Goal: Information Seeking & Learning: Learn about a topic

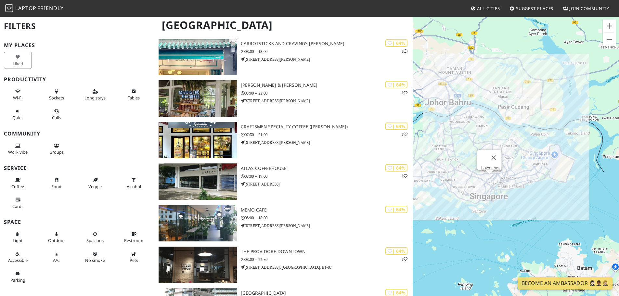
scroll to position [4483, 0]
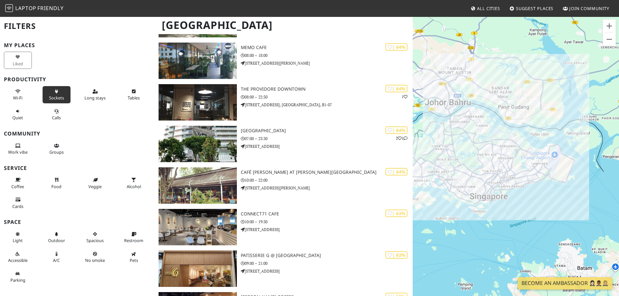
click at [51, 96] on span "Sockets" at bounding box center [56, 98] width 15 height 6
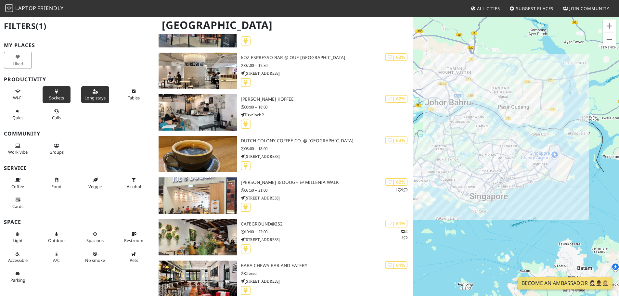
click at [96, 100] on span "Long stays" at bounding box center [94, 98] width 21 height 6
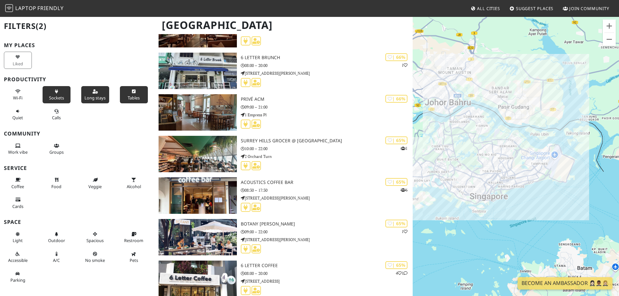
click at [128, 94] on button "Tables" at bounding box center [134, 94] width 28 height 17
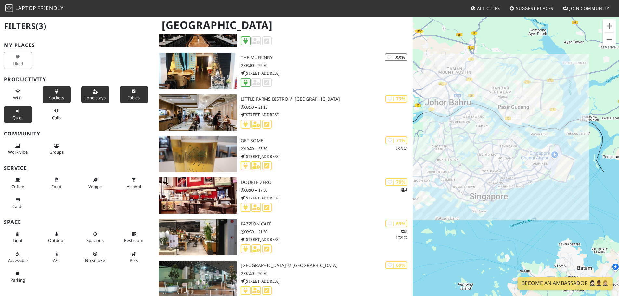
click at [27, 114] on button "Quiet" at bounding box center [18, 114] width 28 height 17
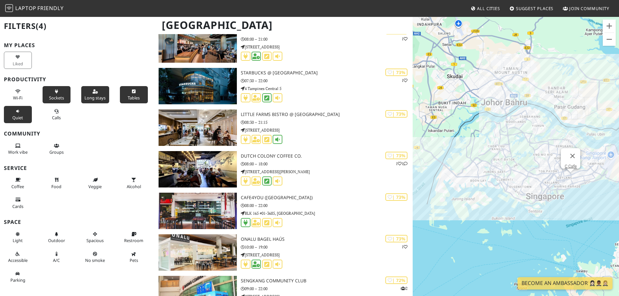
scroll to position [2144, 0]
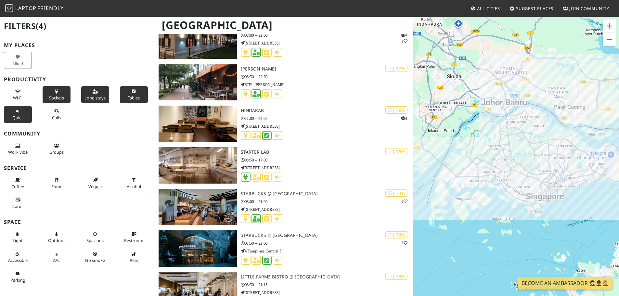
click at [494, 9] on span "All Cities" at bounding box center [488, 9] width 23 height 6
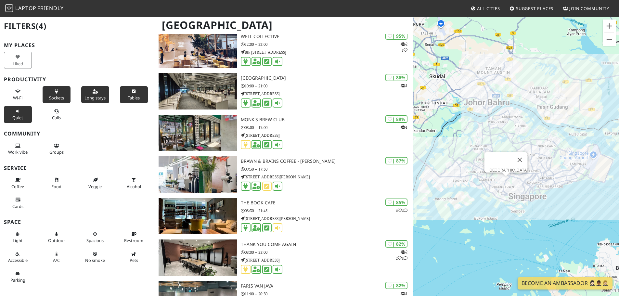
scroll to position [0, 0]
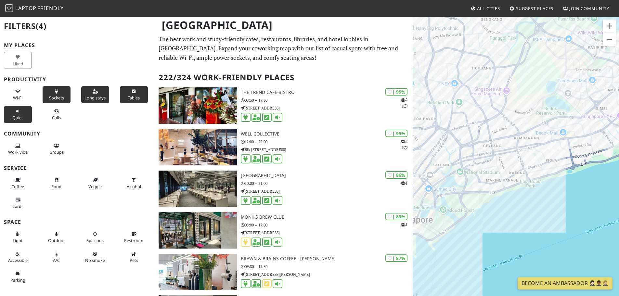
drag, startPoint x: 590, startPoint y: 198, endPoint x: 598, endPoint y: 134, distance: 64.6
click at [598, 134] on div at bounding box center [516, 164] width 206 height 296
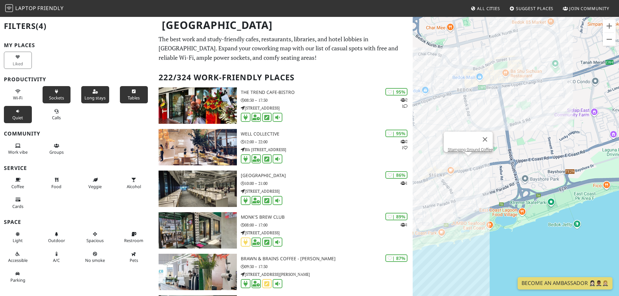
click at [467, 161] on div "Stamping Ground Coffee" at bounding box center [516, 164] width 206 height 296
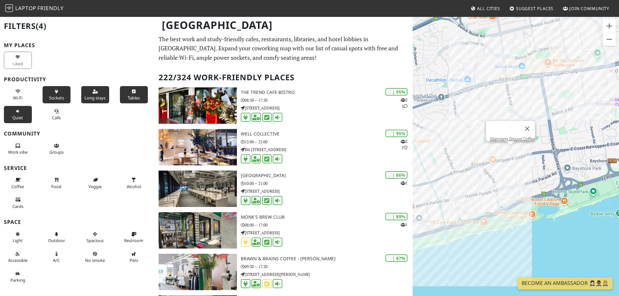
drag, startPoint x: 464, startPoint y: 183, endPoint x: 507, endPoint y: 173, distance: 44.2
click at [507, 173] on div "Stamping Ground Coffee" at bounding box center [516, 164] width 206 height 296
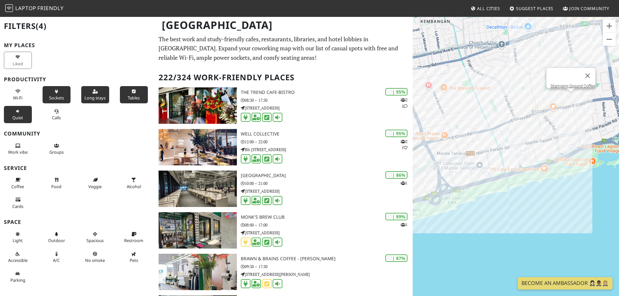
drag, startPoint x: 465, startPoint y: 179, endPoint x: 528, endPoint y: 124, distance: 83.8
click at [528, 124] on div "Stamping Ground Coffee" at bounding box center [516, 164] width 206 height 296
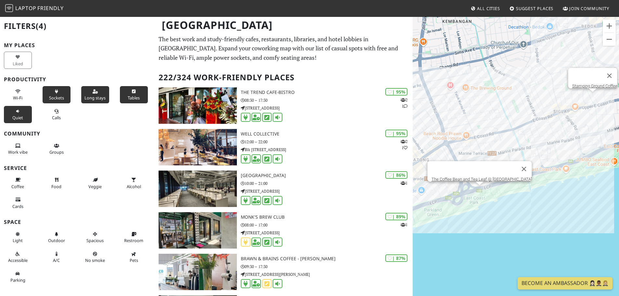
click at [479, 193] on div "Stamping Ground Coffee The Coffee Bean and Tea Leaf @ [GEOGRAPHIC_DATA]" at bounding box center [516, 164] width 206 height 296
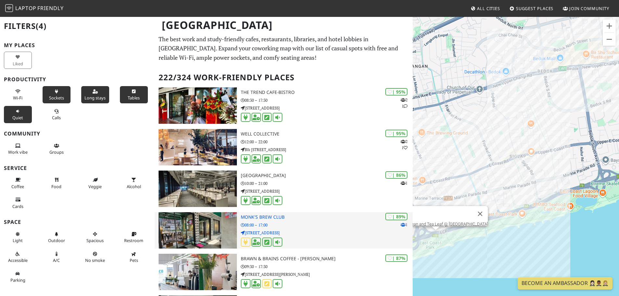
drag, startPoint x: 542, startPoint y: 194, endPoint x: 405, endPoint y: 240, distance: 144.4
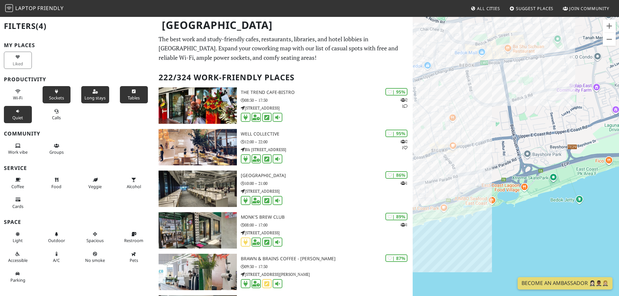
drag, startPoint x: 601, startPoint y: 170, endPoint x: 433, endPoint y: 164, distance: 168.4
click at [433, 164] on div "The Coffee Bean and Tea Leaf @ [GEOGRAPHIC_DATA]" at bounding box center [516, 164] width 206 height 296
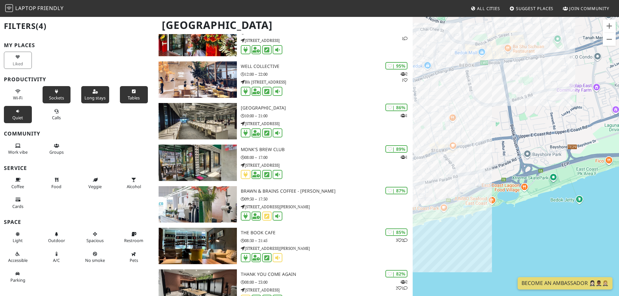
scroll to position [130, 0]
